Goal: Information Seeking & Learning: Learn about a topic

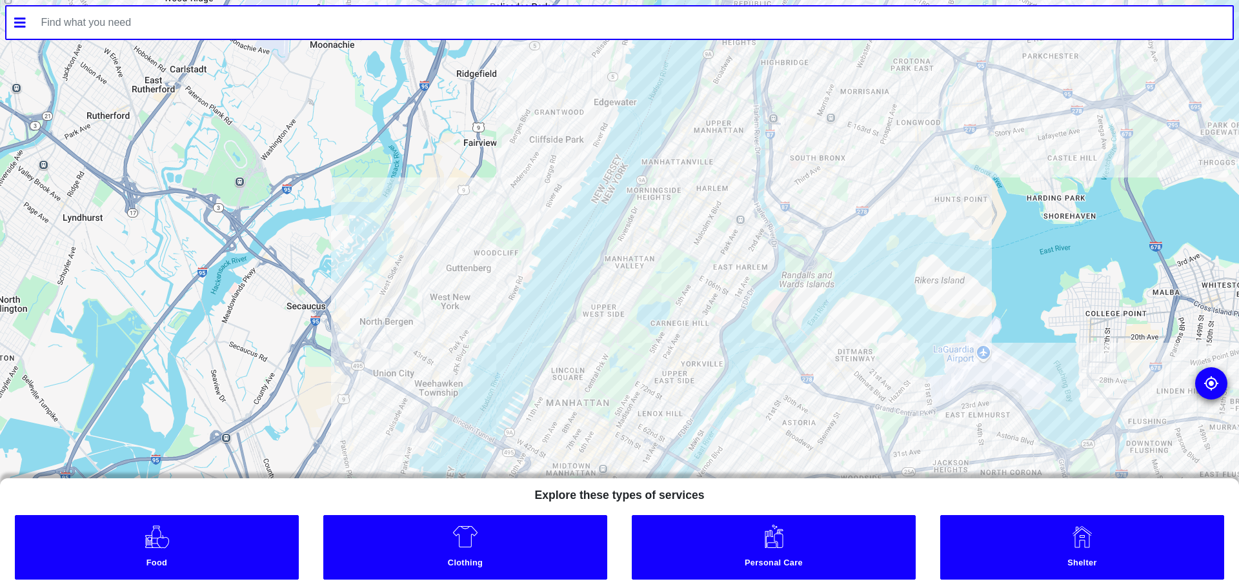
click at [15, 26] on icon at bounding box center [20, 22] width 12 height 10
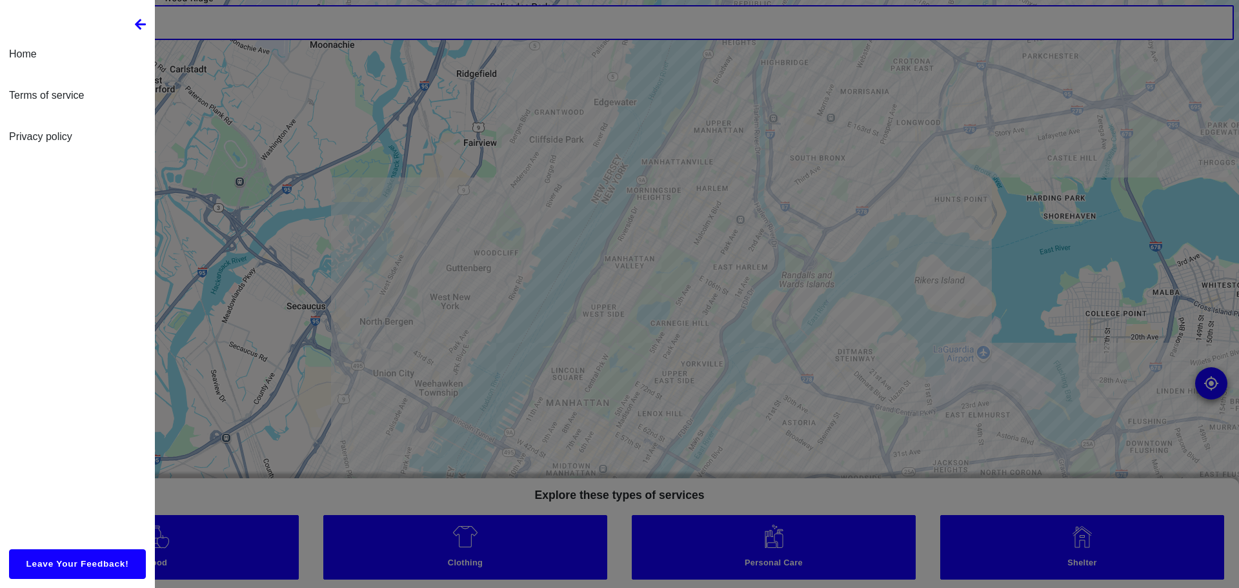
click at [144, 28] on icon at bounding box center [141, 24] width 12 height 13
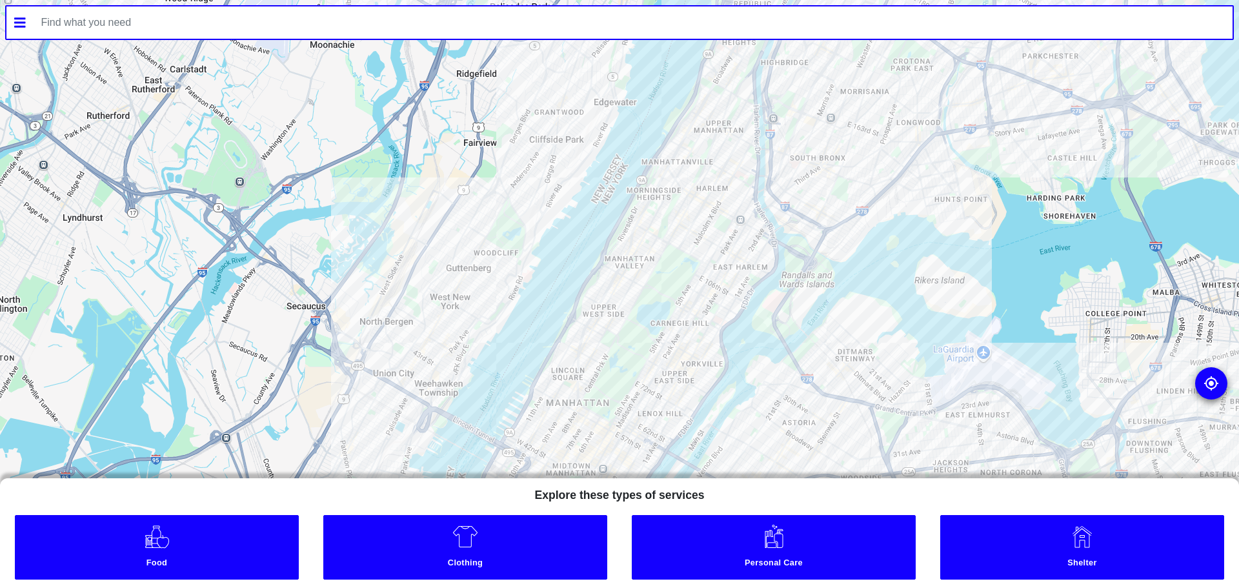
click at [121, 20] on input "text" at bounding box center [633, 22] width 1199 height 32
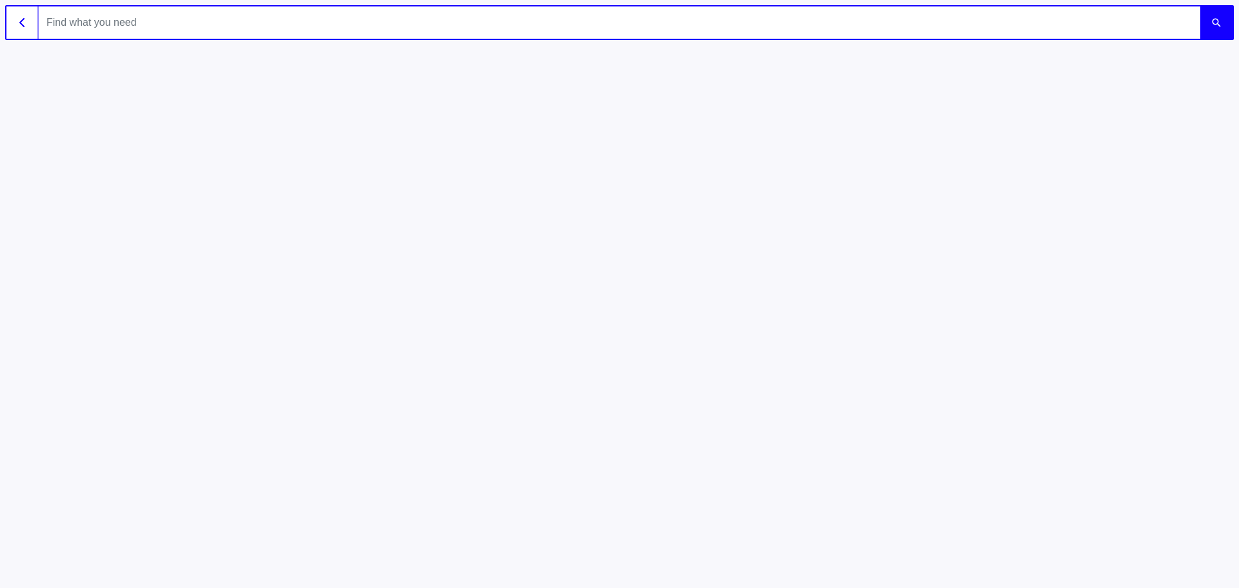
click at [18, 26] on button "button" at bounding box center [22, 22] width 32 height 32
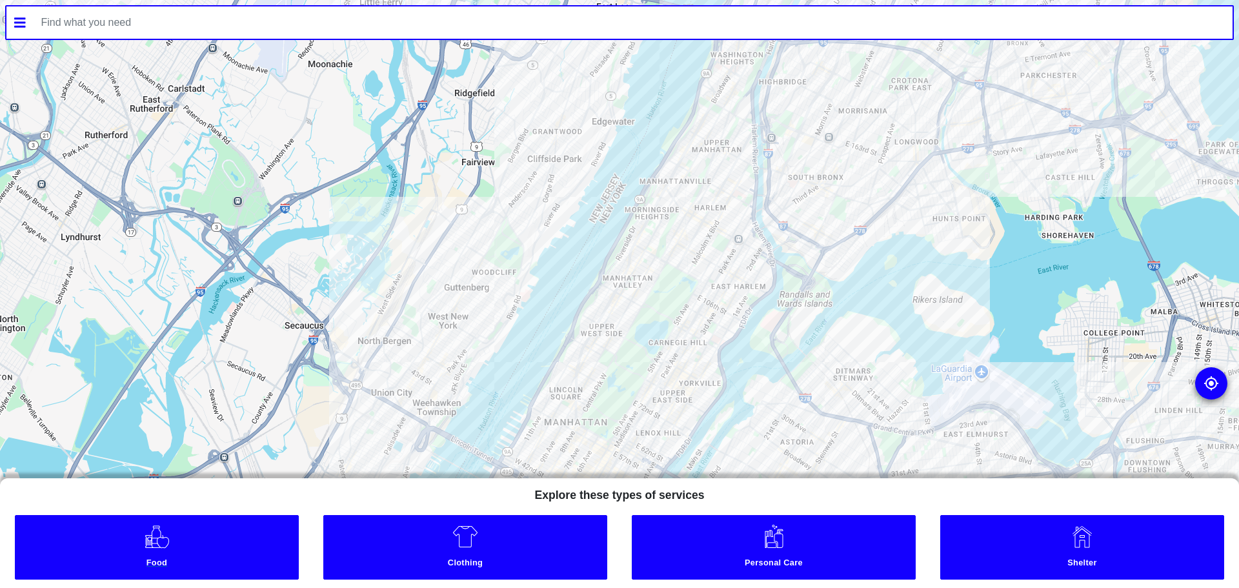
click at [208, 552] on link "Food" at bounding box center [157, 547] width 284 height 65
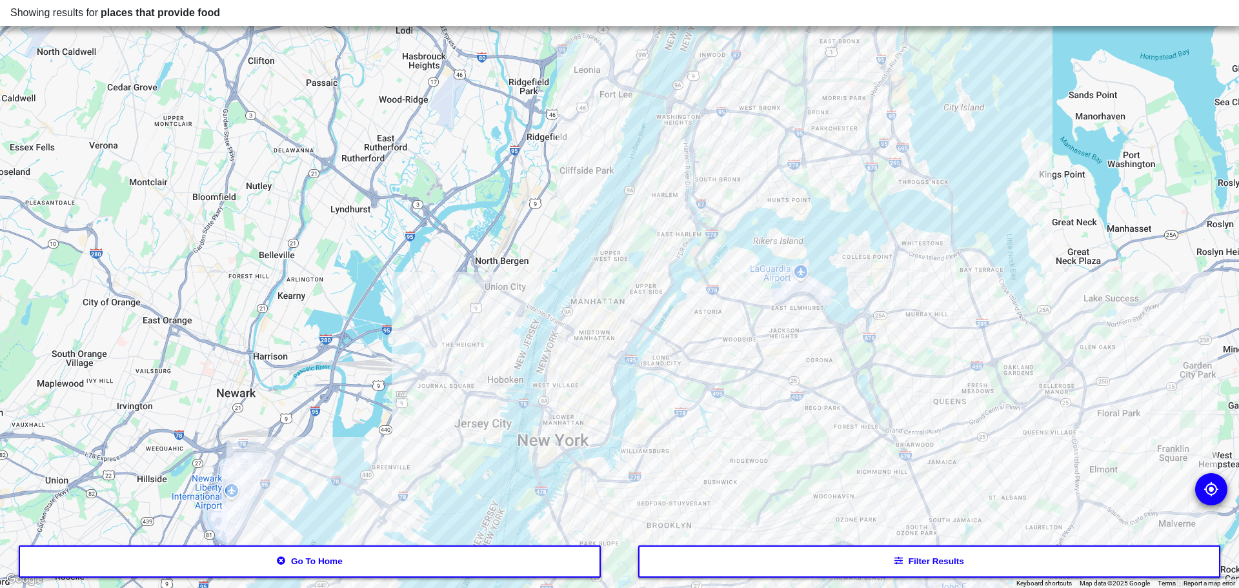
click at [897, 564] on icon "button" at bounding box center [898, 561] width 9 height 8
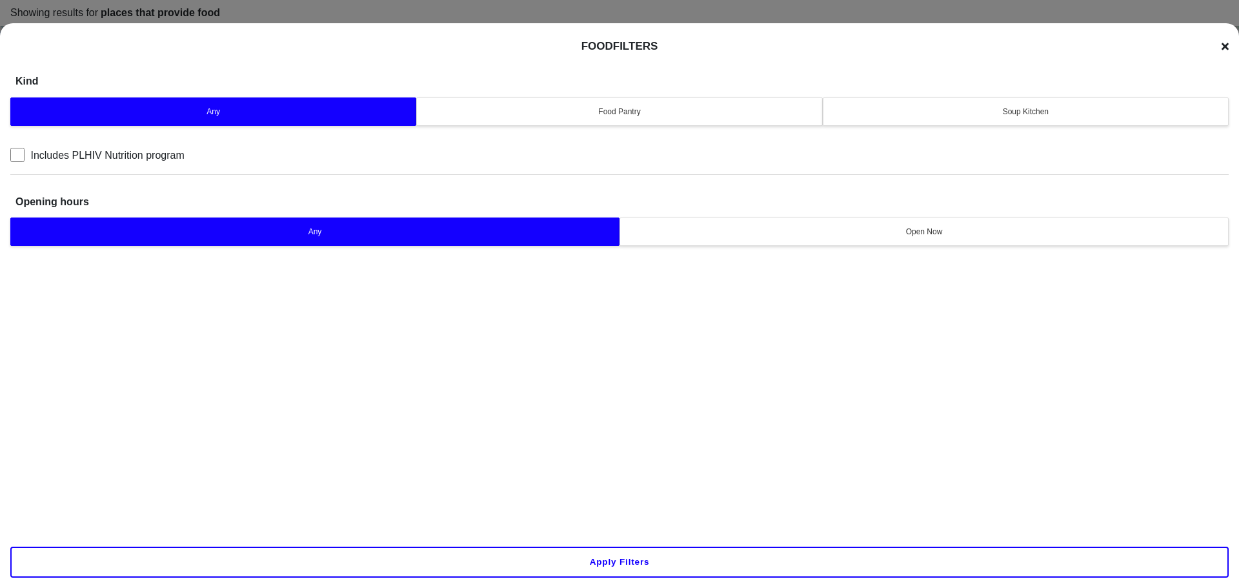
click at [681, 115] on div "Food Pantry" at bounding box center [619, 112] width 389 height 12
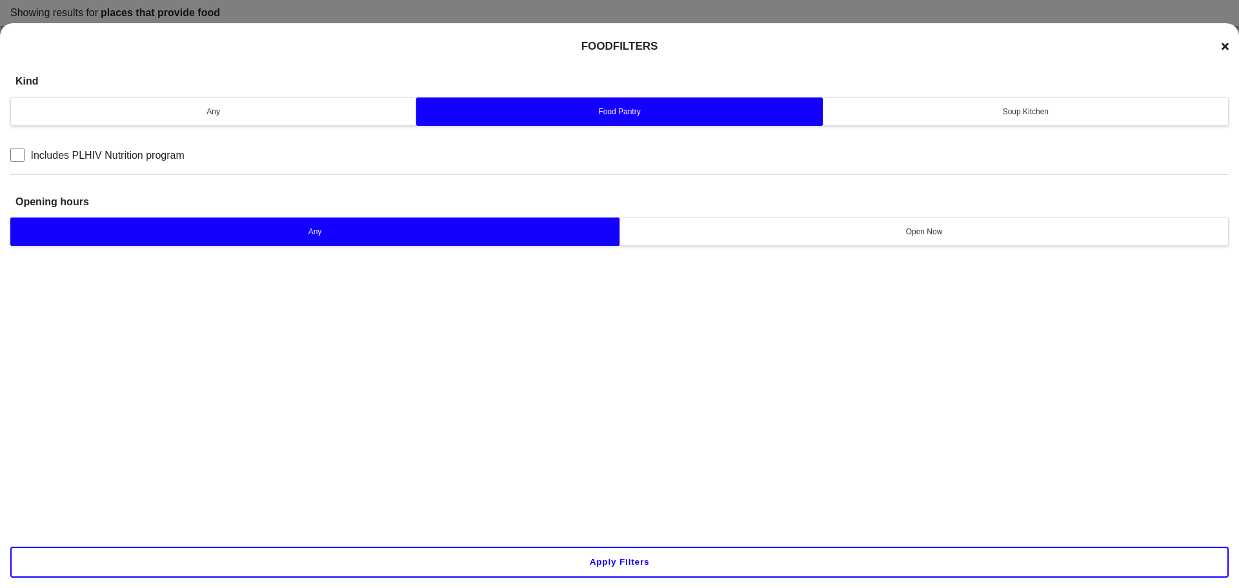
click at [608, 570] on button "Apply filters" at bounding box center [619, 561] width 1218 height 31
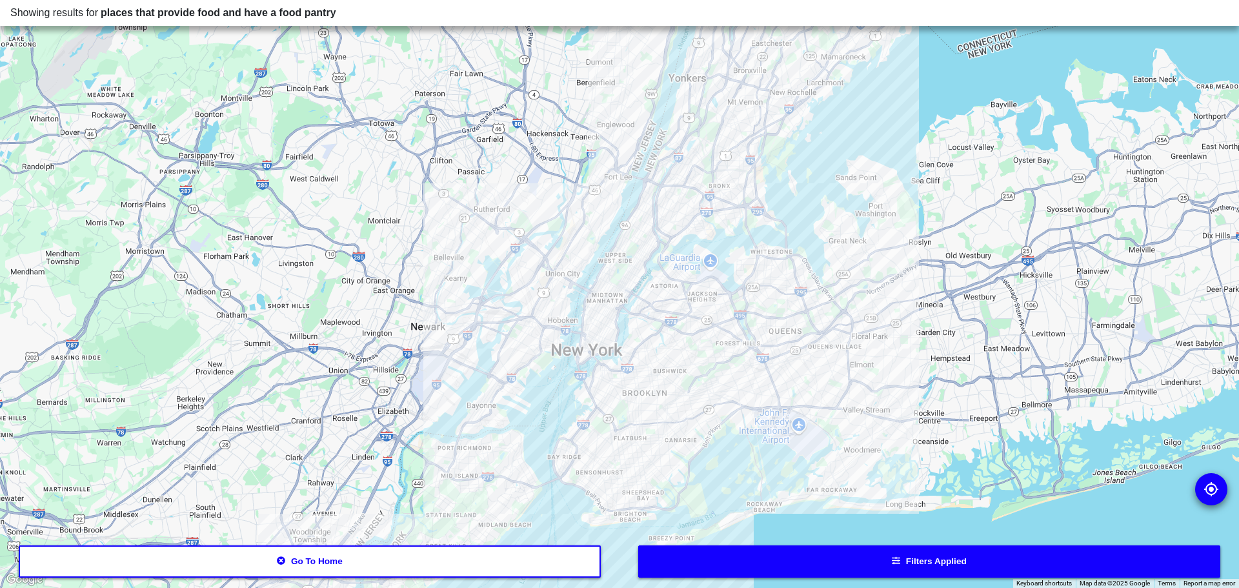
click at [596, 345] on div at bounding box center [619, 294] width 1239 height 588
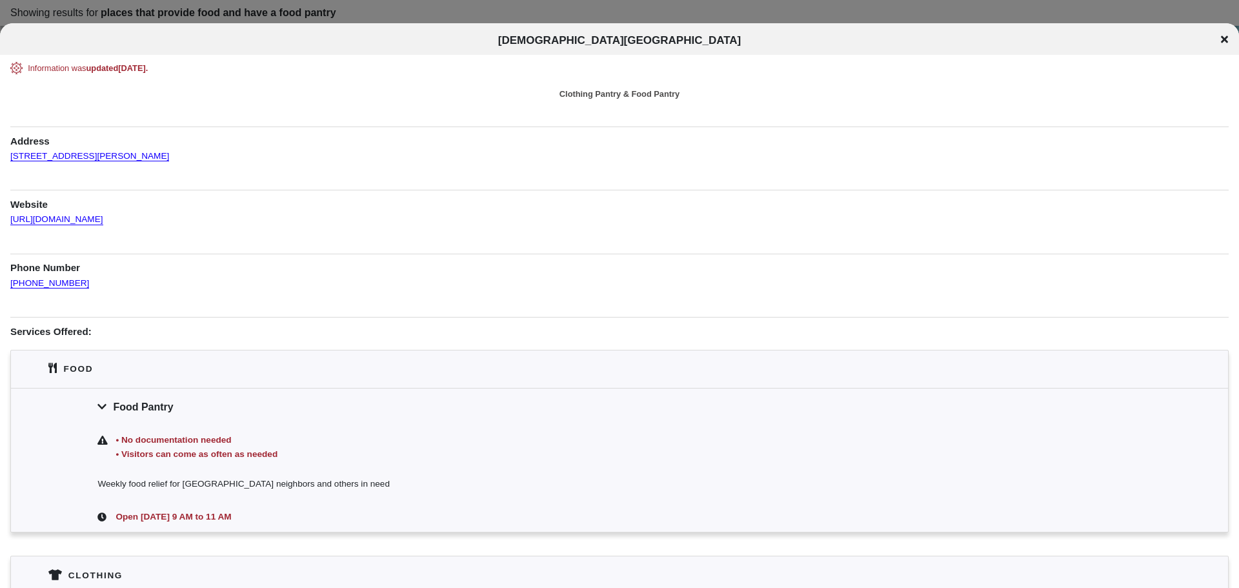
click at [1226, 37] on icon at bounding box center [1224, 39] width 7 height 7
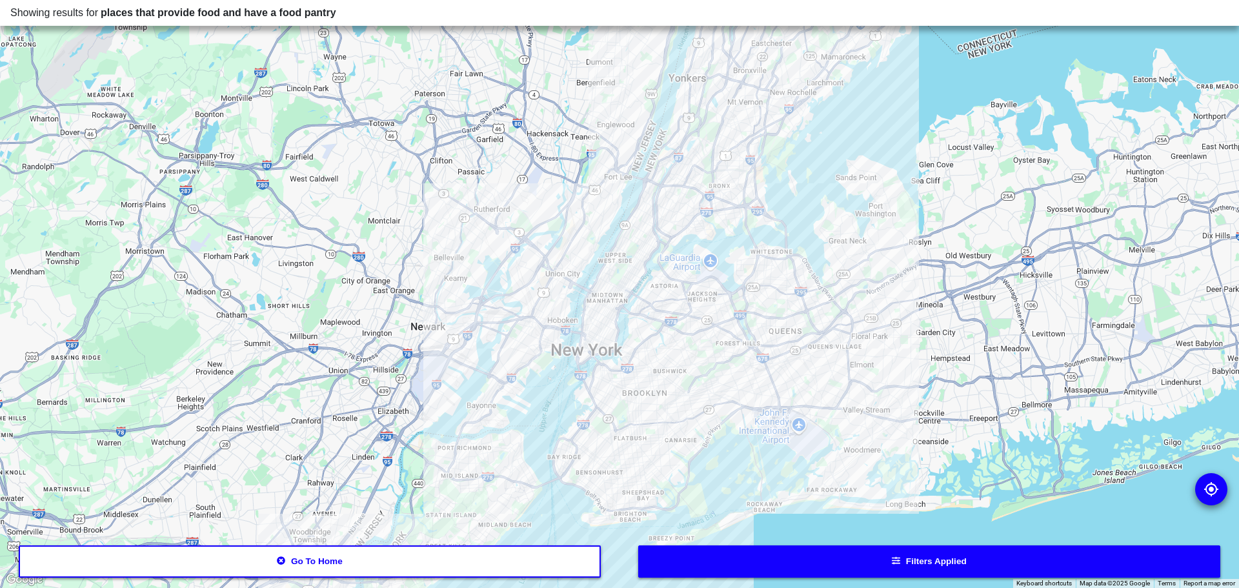
click at [284, 560] on icon "button" at bounding box center [281, 560] width 8 height 8
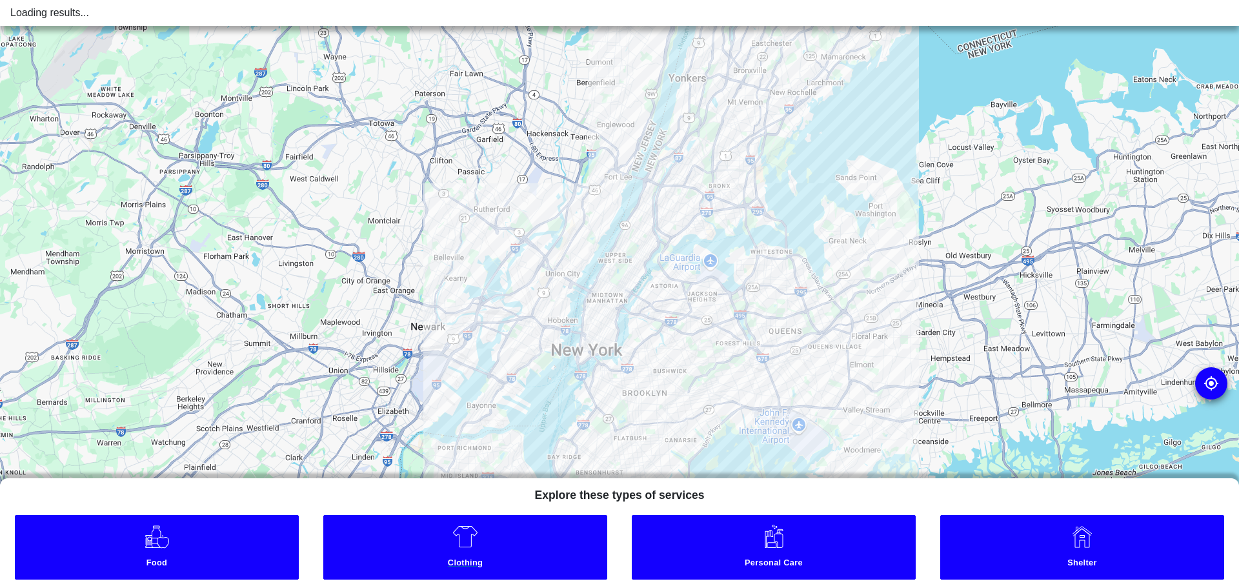
click at [532, 537] on link "Clothing" at bounding box center [465, 547] width 284 height 65
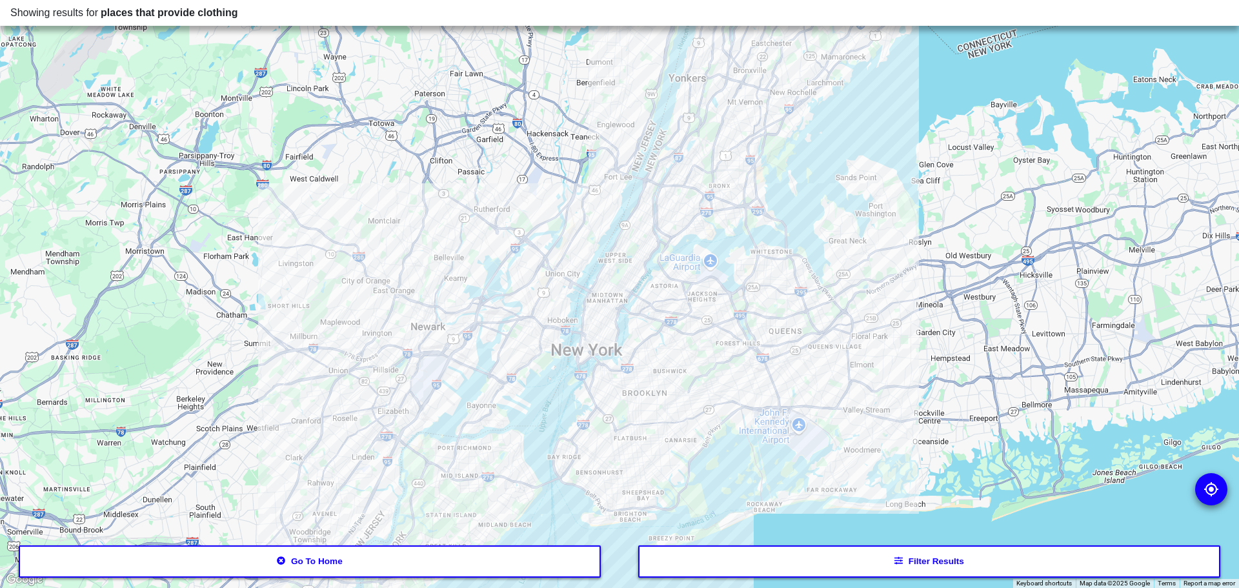
click at [919, 564] on button "Filter results" at bounding box center [929, 561] width 582 height 32
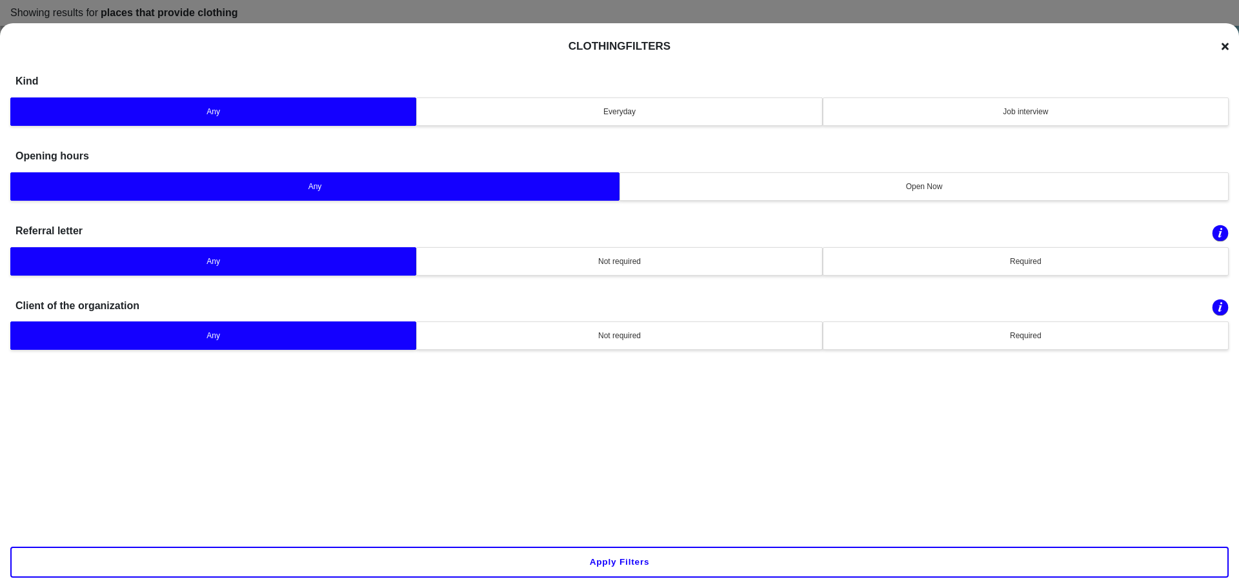
click at [623, 570] on button "Apply filters" at bounding box center [619, 561] width 1218 height 31
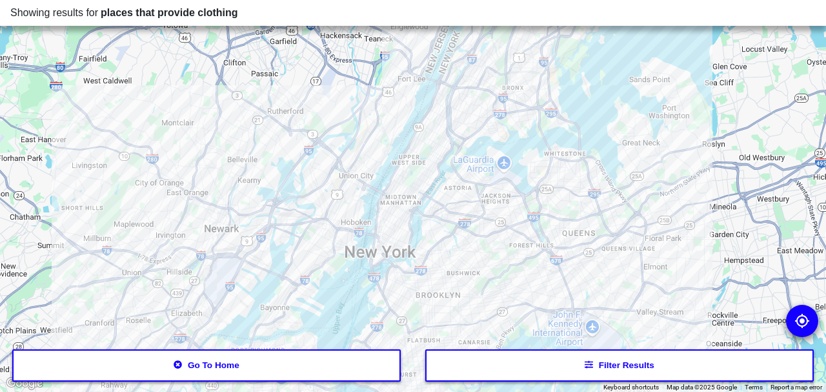
click at [405, 206] on div at bounding box center [413, 196] width 826 height 392
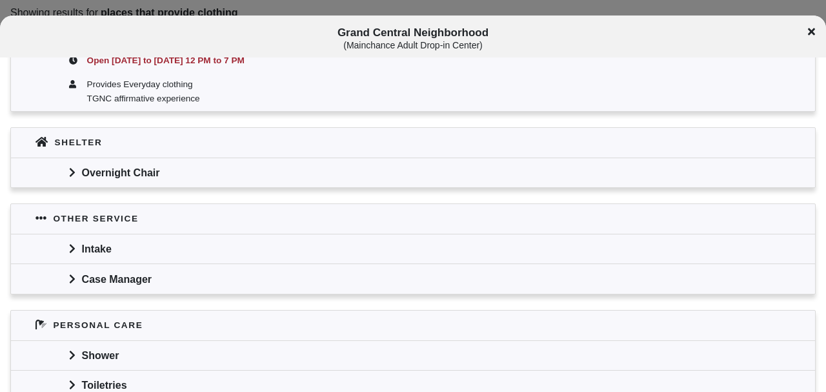
scroll to position [634, 0]
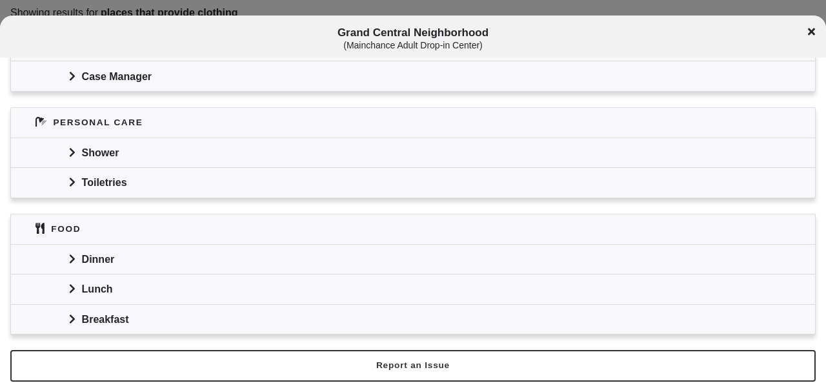
click at [97, 182] on div "Toiletries" at bounding box center [413, 182] width 804 height 30
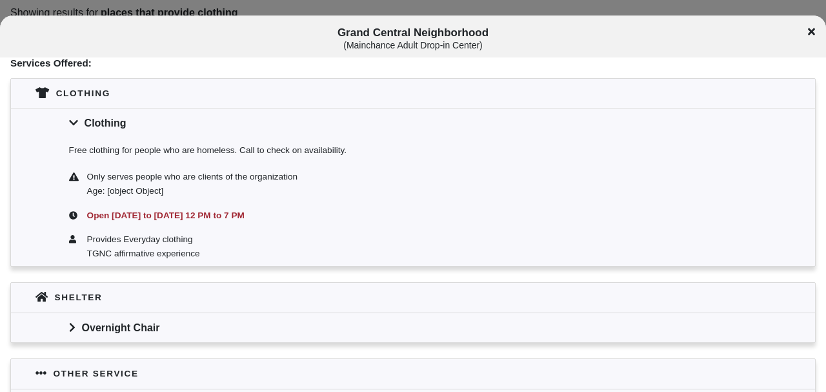
scroll to position [0, 0]
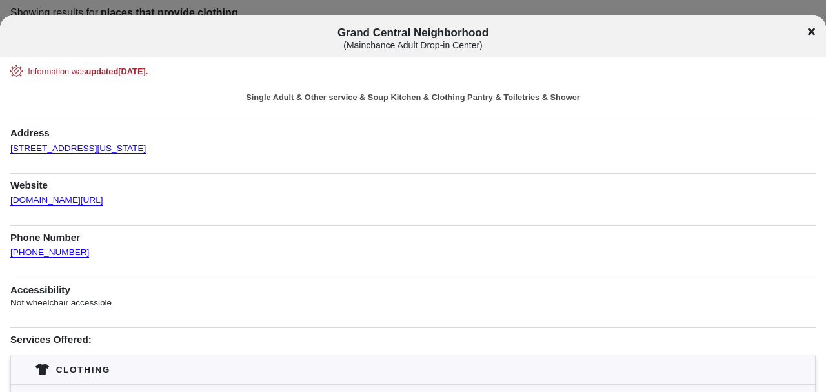
click at [3, 19] on div "Grand Central Neighborhood ( Mainchance Adult Drop-in Center )" at bounding box center [413, 36] width 826 height 42
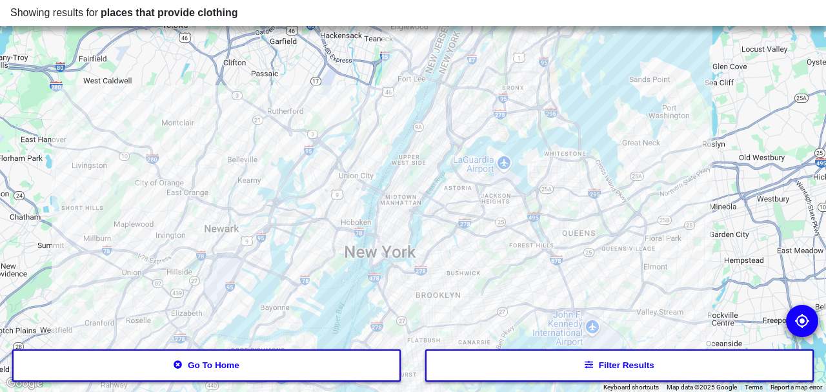
click at [597, 368] on button "Filter results" at bounding box center [619, 365] width 388 height 32
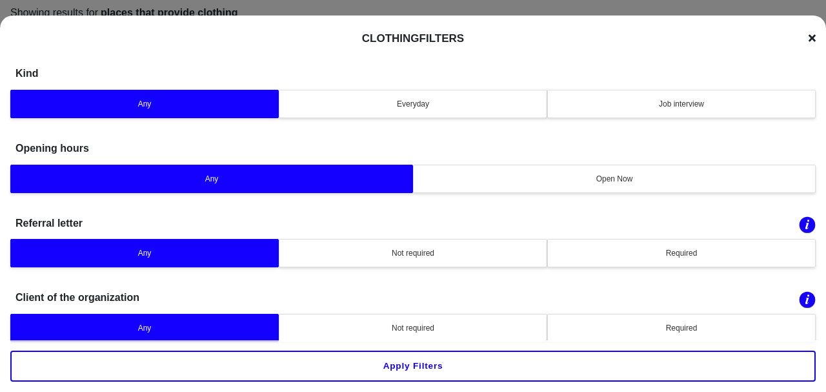
click at [699, 95] on button "Job interview" at bounding box center [681, 104] width 268 height 28
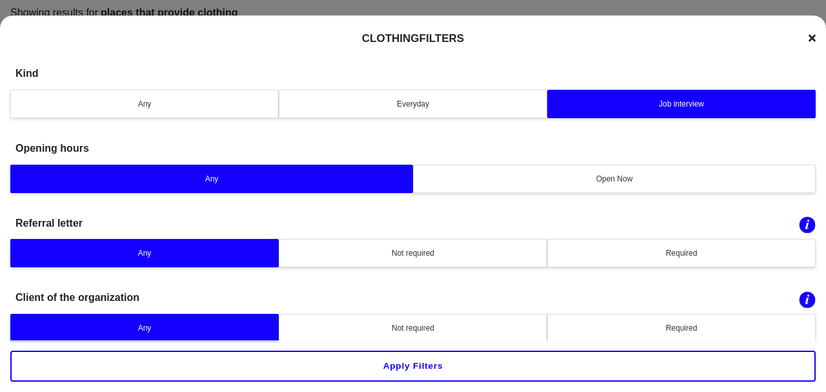
click at [423, 373] on button "Apply filters" at bounding box center [412, 365] width 805 height 31
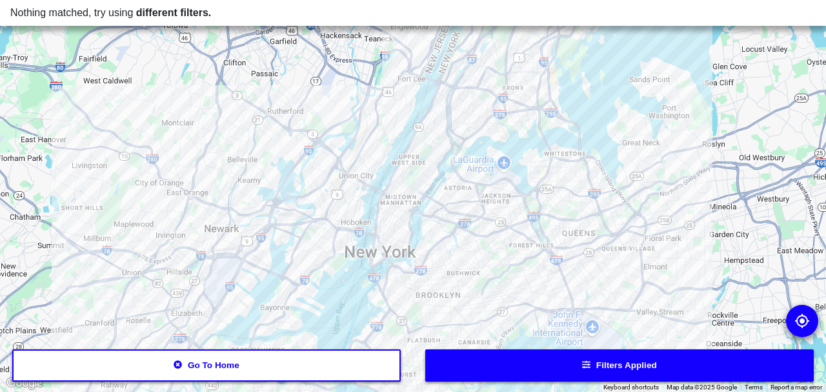
click at [207, 311] on div at bounding box center [413, 196] width 826 height 392
